Goal: Information Seeking & Learning: Learn about a topic

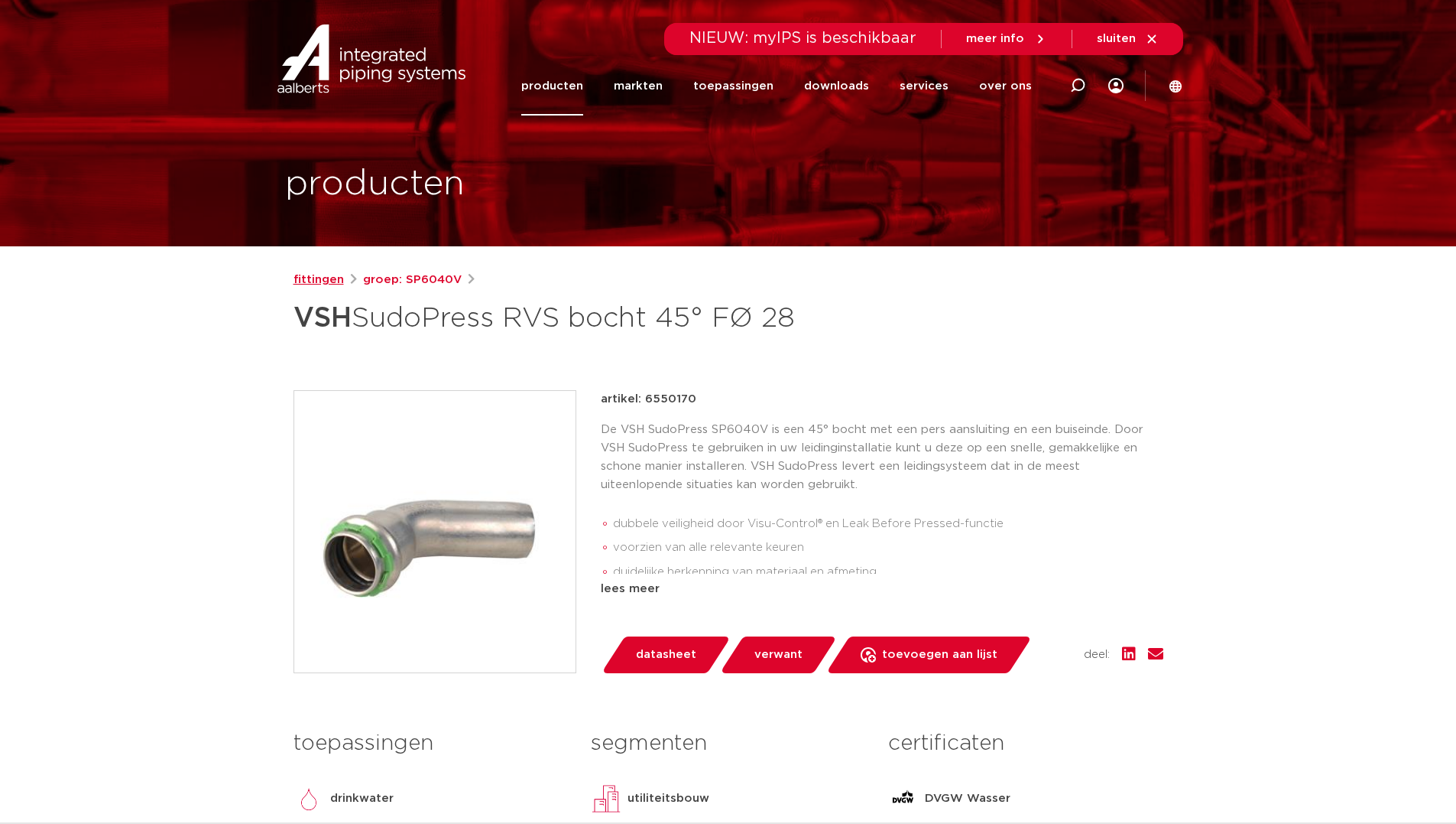
click at [316, 285] on link "fittingen" at bounding box center [319, 280] width 51 height 18
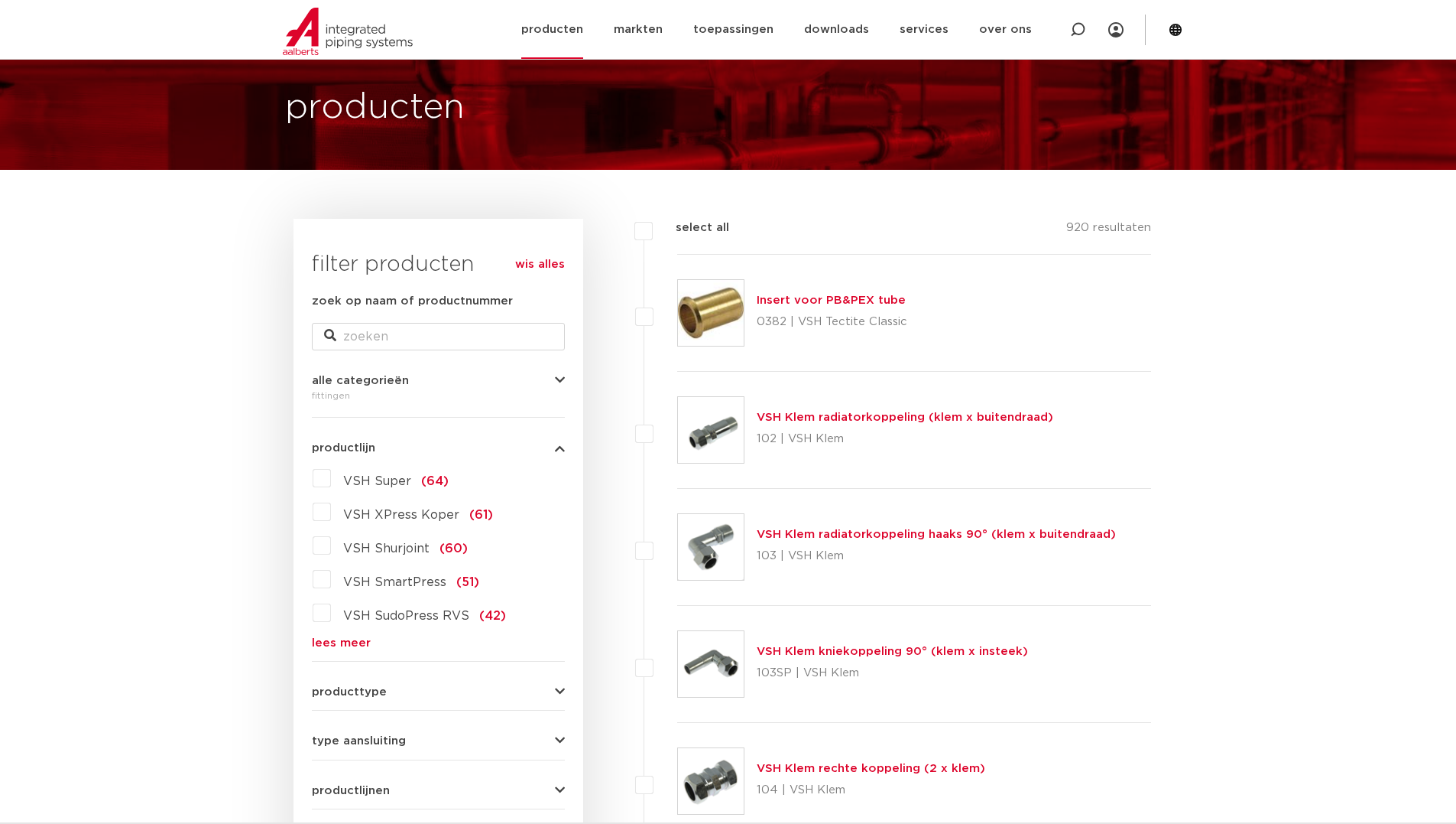
click at [568, 32] on link "producten" at bounding box center [552, 29] width 62 height 59
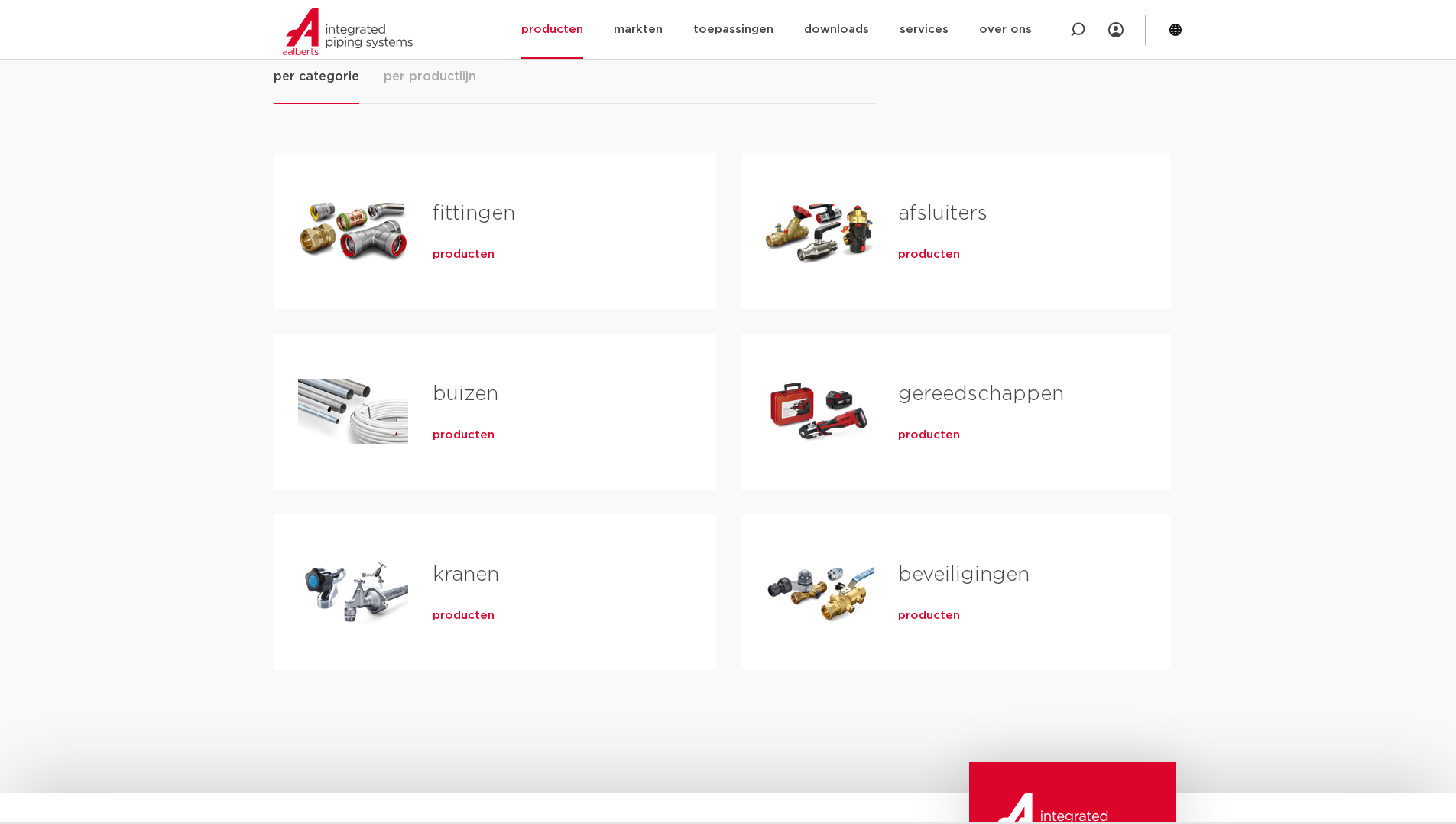
scroll to position [230, 0]
click at [455, 437] on span "producten" at bounding box center [464, 434] width 62 height 15
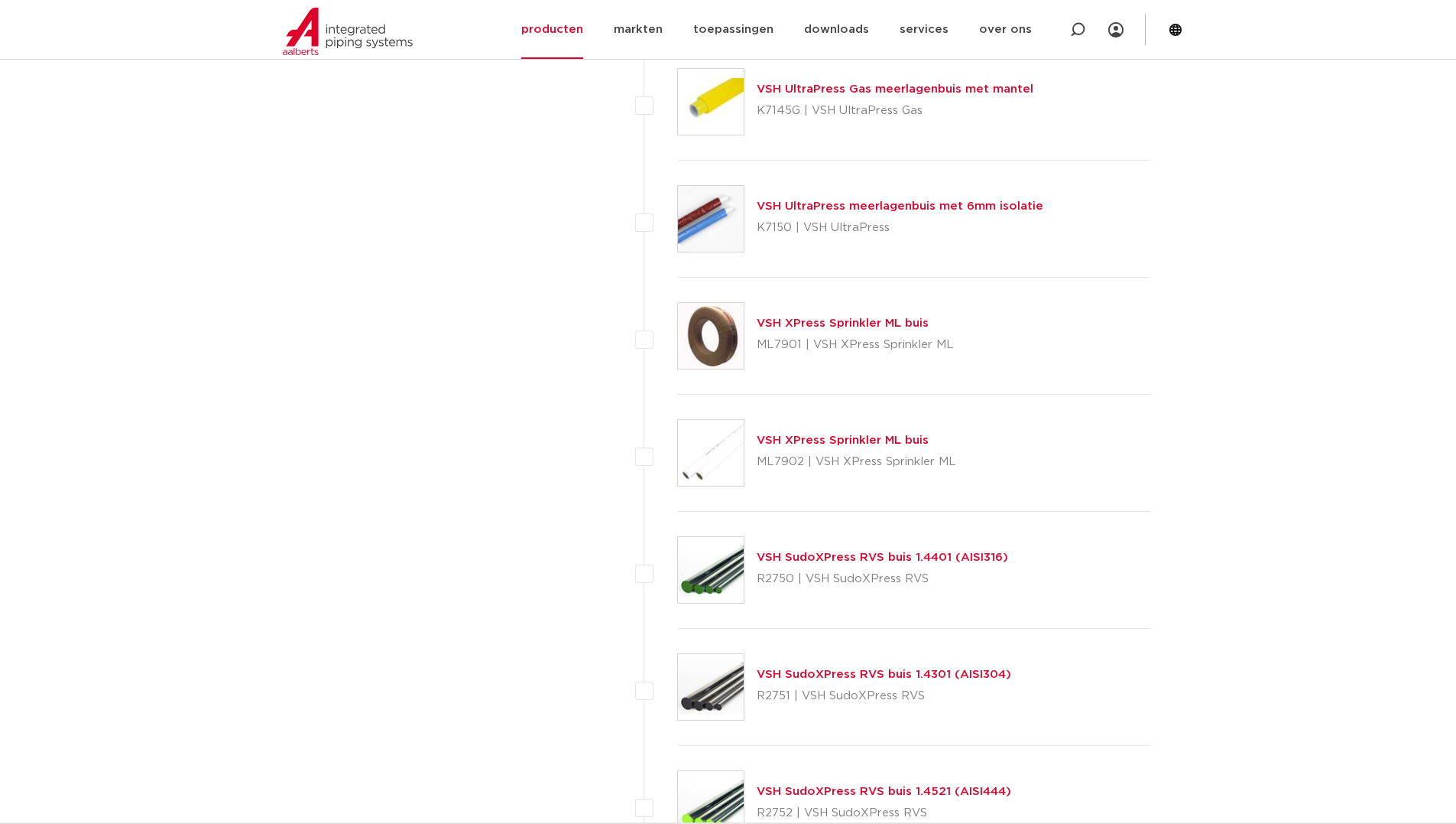
scroll to position [1683, 0]
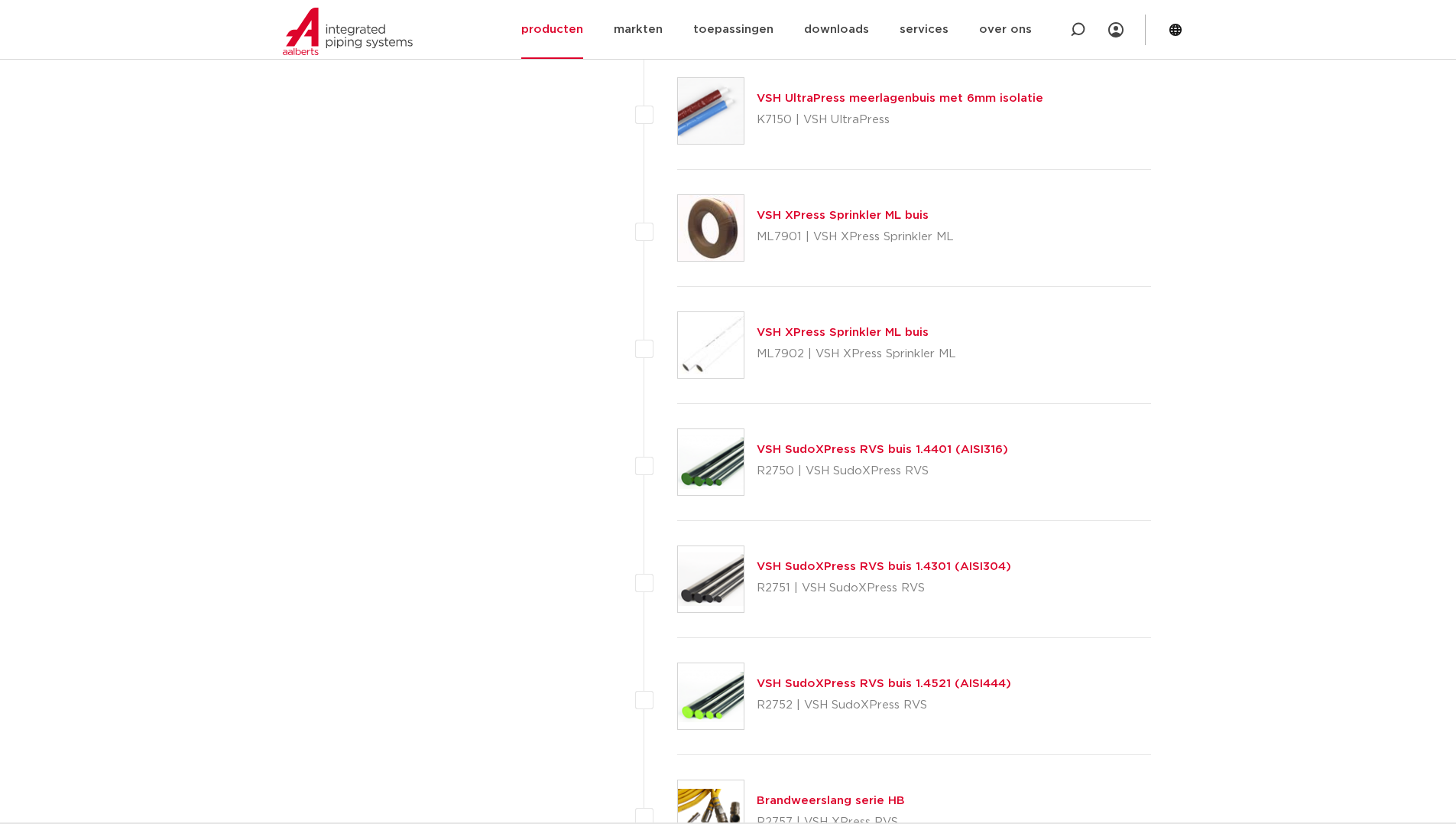
click at [779, 686] on link "VSH SudoXPress RVS buis 1.4521 (AISI444)" at bounding box center [884, 684] width 255 height 11
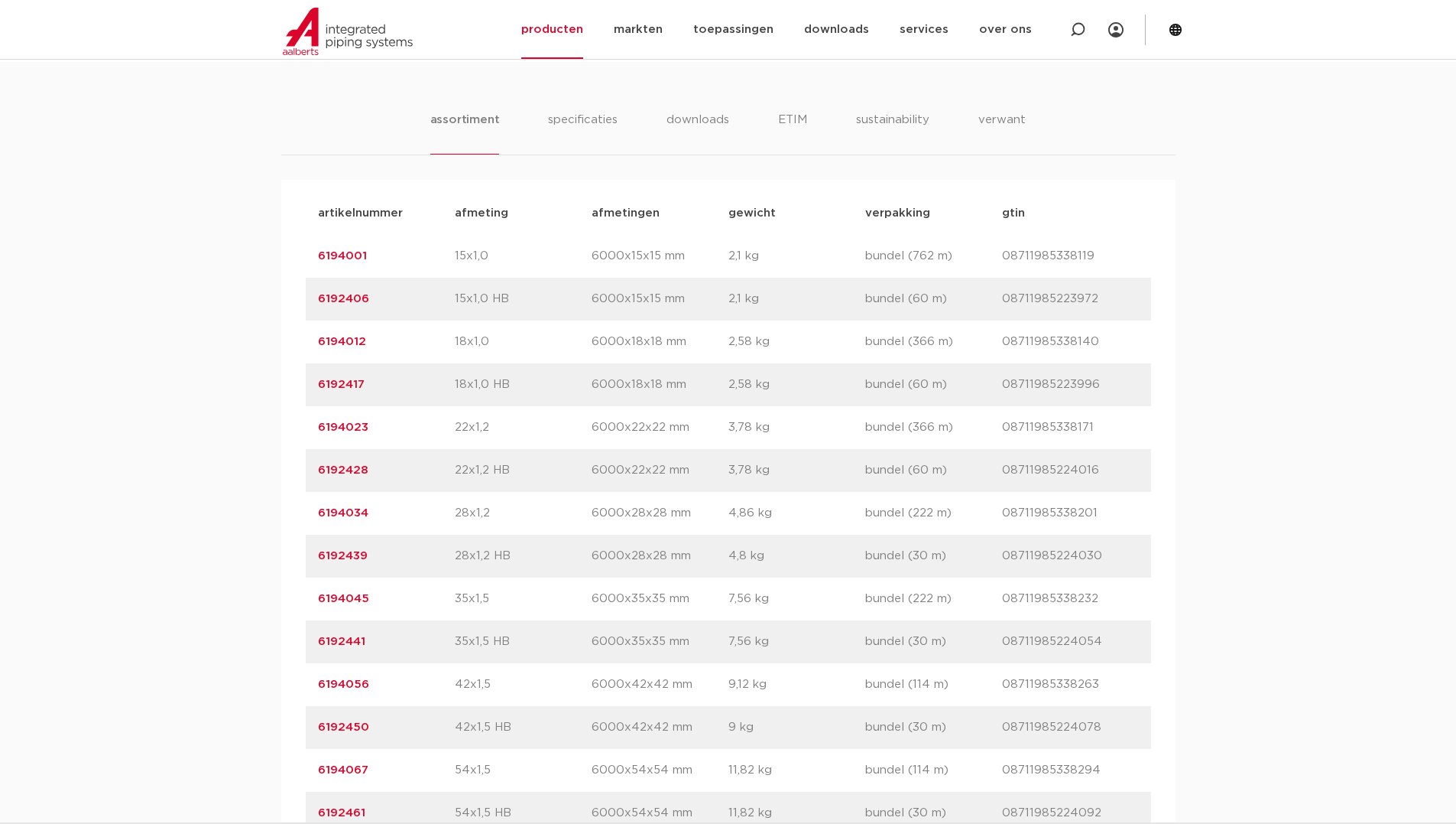
scroll to position [918, 0]
